Goal: Task Accomplishment & Management: Manage account settings

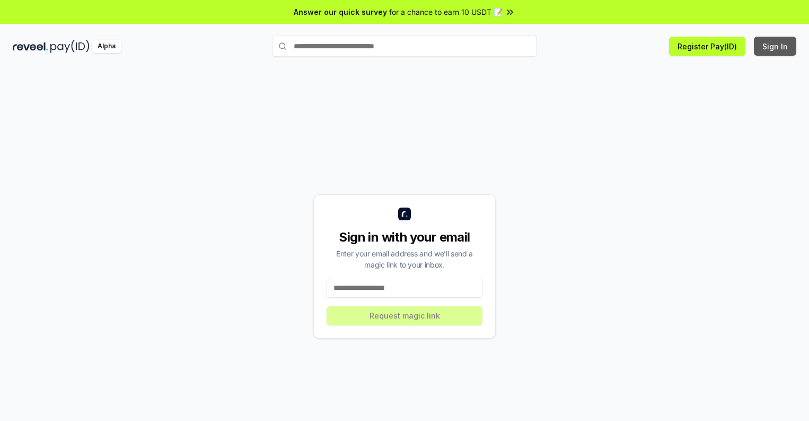
click at [776, 46] on button "Sign In" at bounding box center [775, 46] width 42 height 19
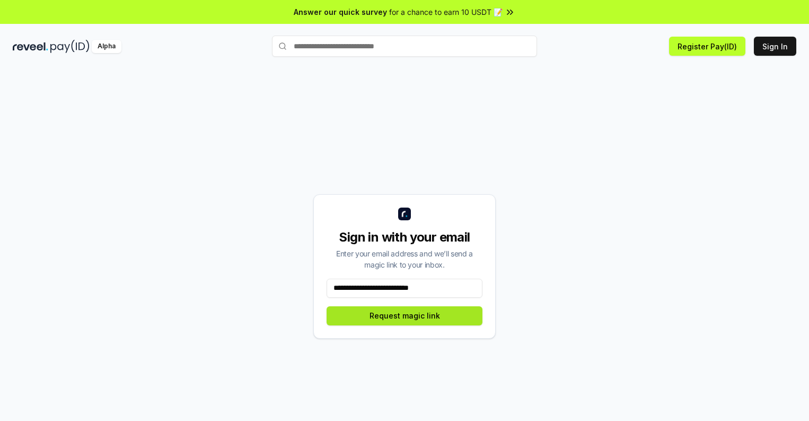
type input "**********"
click at [405, 315] on button "Request magic link" at bounding box center [405, 315] width 156 height 19
